Goal: Use online tool/utility: Utilize a website feature to perform a specific function

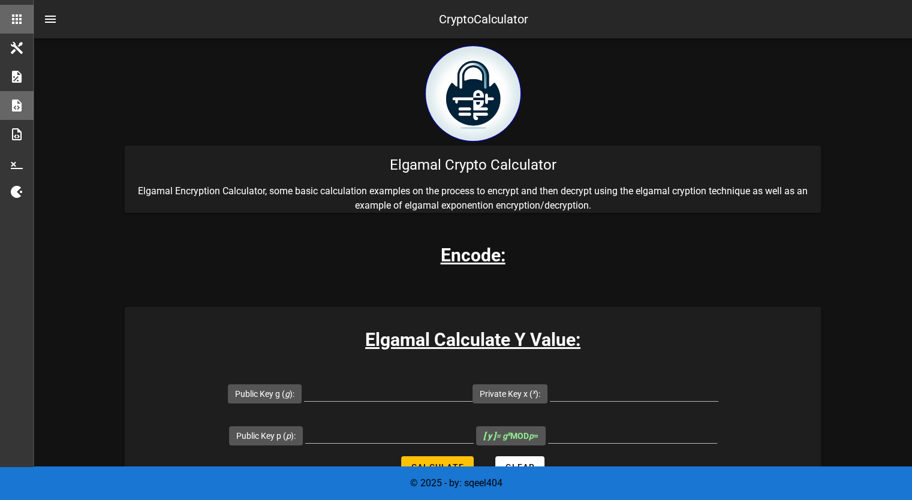
scroll to position [60, 0]
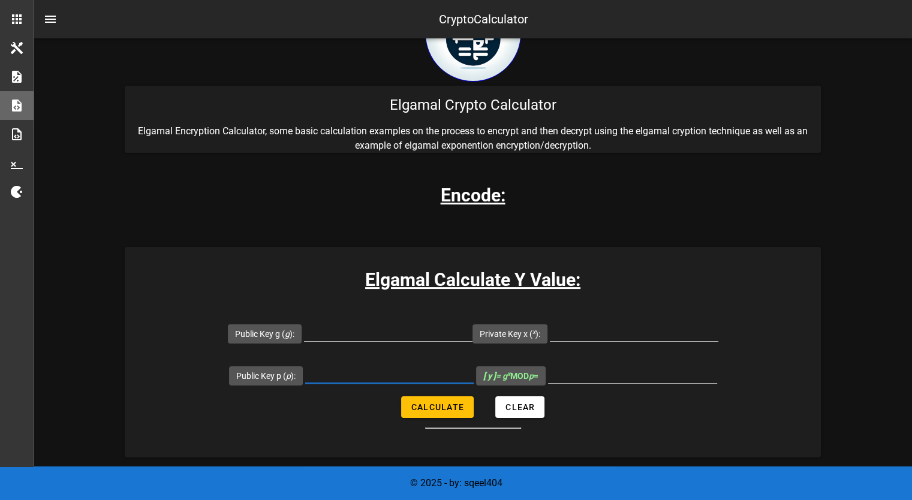
click at [365, 377] on input "Public Key p ( p ):" at bounding box center [389, 373] width 169 height 19
paste input "14912432766367177751"
type input "14912432766367177751"
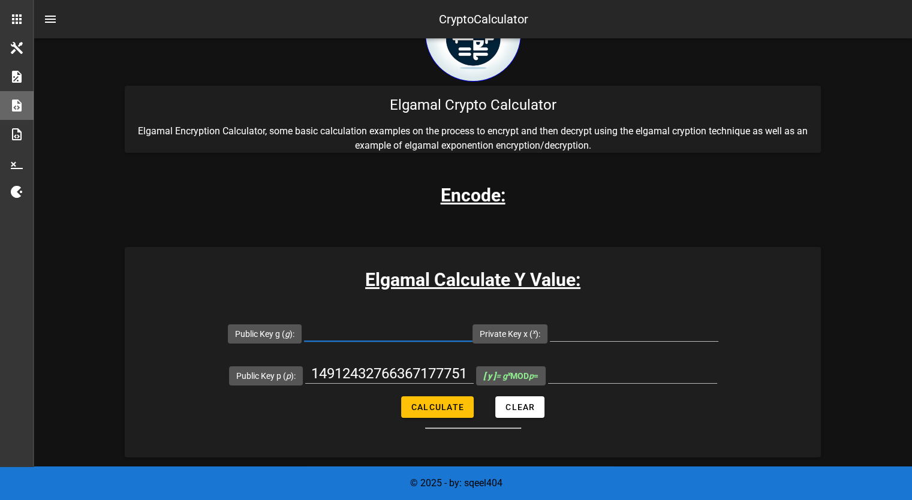
click at [362, 334] on input "Public Key g ( g ):" at bounding box center [388, 331] width 169 height 19
paste input "2784687438861268863"
type input "2784687438861268863"
click at [578, 337] on input "Private Key x ( x ):" at bounding box center [634, 331] width 169 height 19
paste input "8201777436716393968"
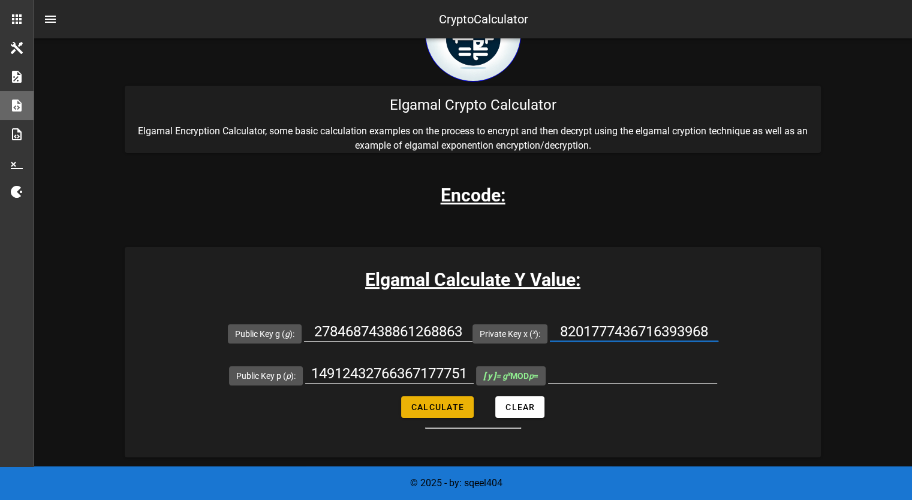
type input "8201777436716393968"
click at [456, 406] on span "Calculate" at bounding box center [437, 408] width 53 height 10
type input "1612006118343515736"
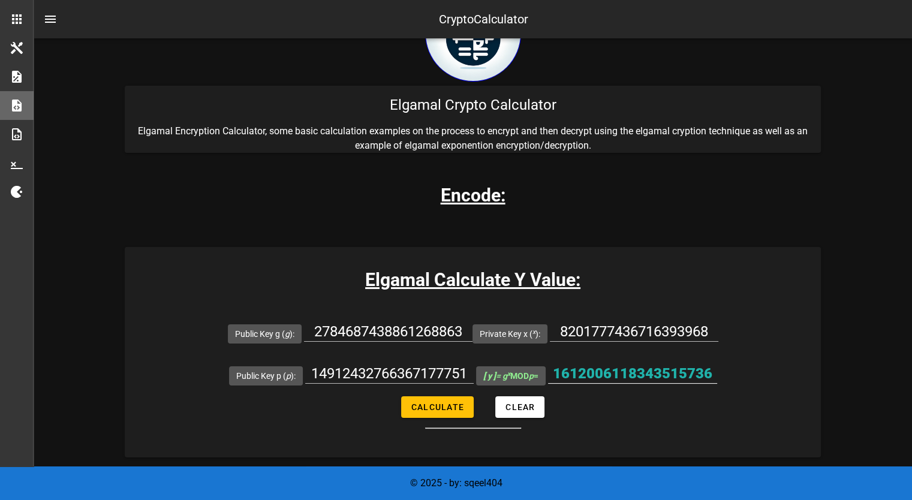
click at [599, 373] on input "1612006118343515736" at bounding box center [632, 373] width 169 height 19
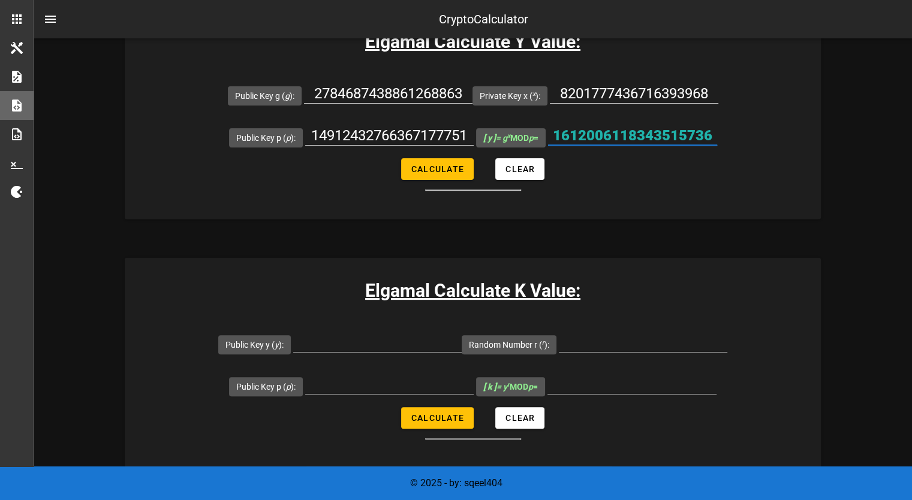
scroll to position [300, 0]
